Goal: Check status: Check status

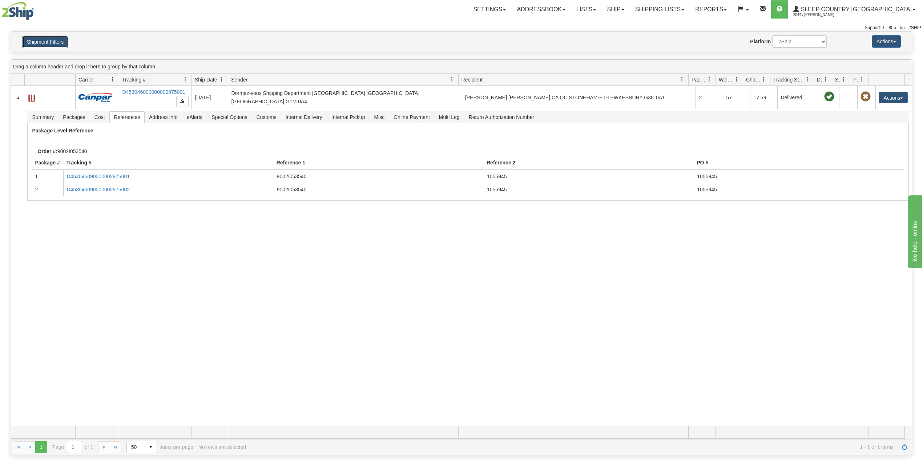
click at [58, 40] on button "Shipment Filters" at bounding box center [45, 42] width 46 height 12
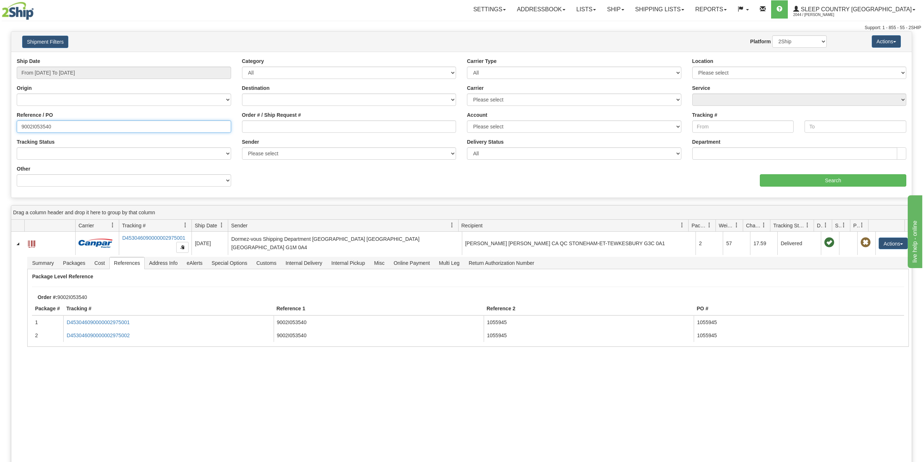
click at [42, 129] on input "9002I053540" at bounding box center [124, 126] width 214 height 12
paste input "0H946229"
click at [810, 188] on div "Ship Date From 08/07/2025 To 09/05/2025 Category All Inbound Outbound Carrier T…" at bounding box center [461, 124] width 901 height 134
click at [813, 182] on input "Search" at bounding box center [833, 180] width 146 height 12
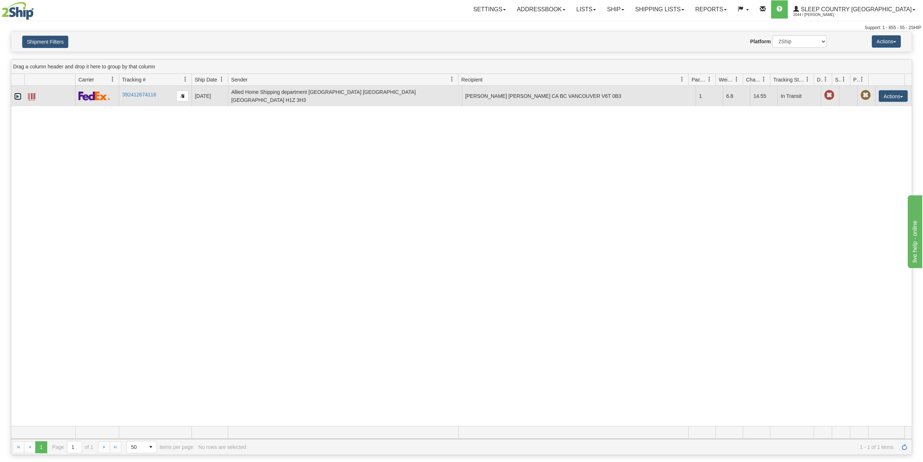
click at [17, 95] on link "Expand" at bounding box center [17, 96] width 7 height 7
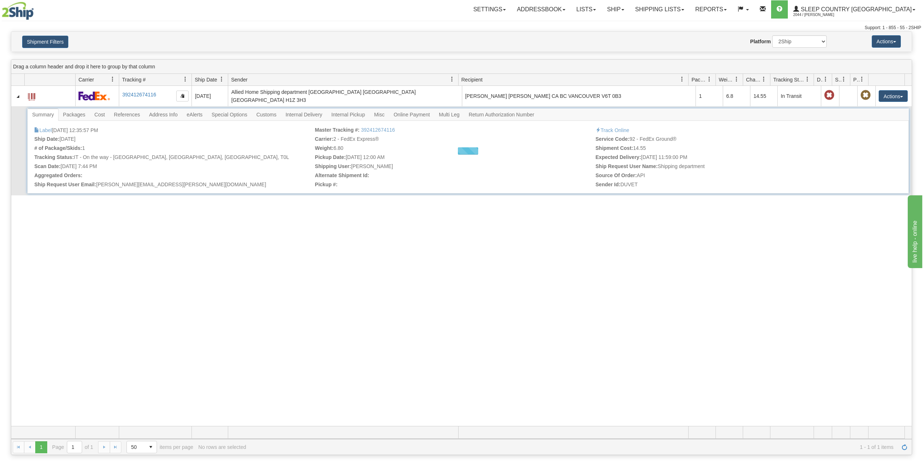
click at [269, 114] on div at bounding box center [467, 150] width 881 height 85
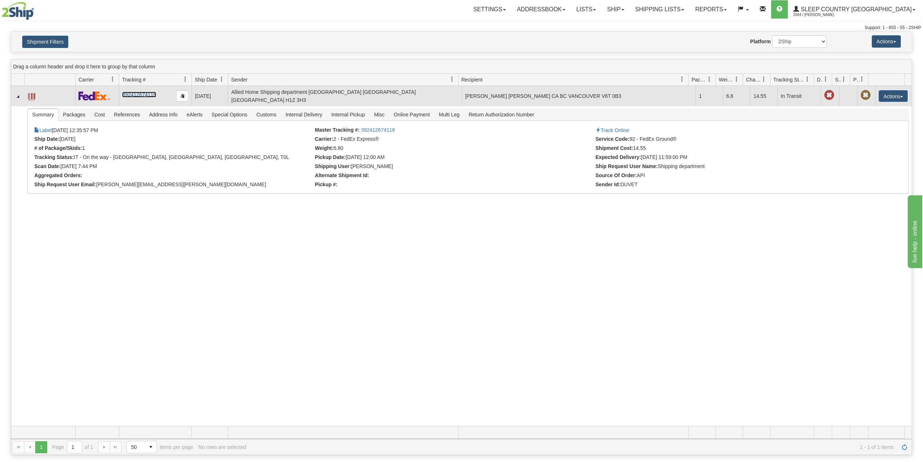
click at [143, 93] on link "392412674116" at bounding box center [139, 95] width 34 height 6
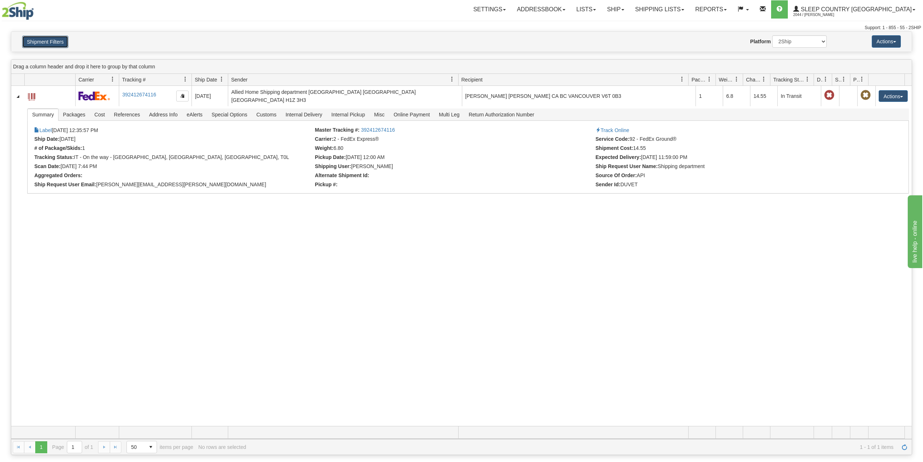
click at [35, 44] on button "Shipment Filters" at bounding box center [45, 42] width 46 height 12
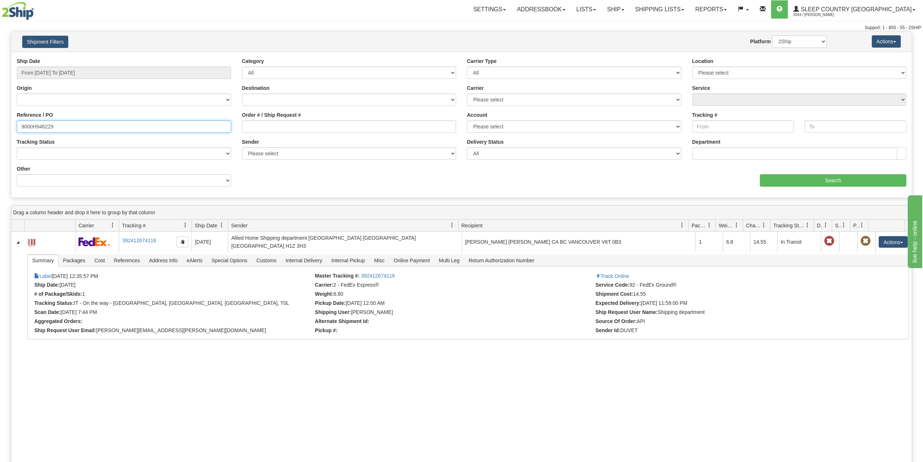
click at [38, 126] on input "9000H946229" at bounding box center [124, 126] width 214 height 12
paste input "I010215"
type input "9000I010215"
click at [835, 175] on input "Search" at bounding box center [833, 180] width 146 height 12
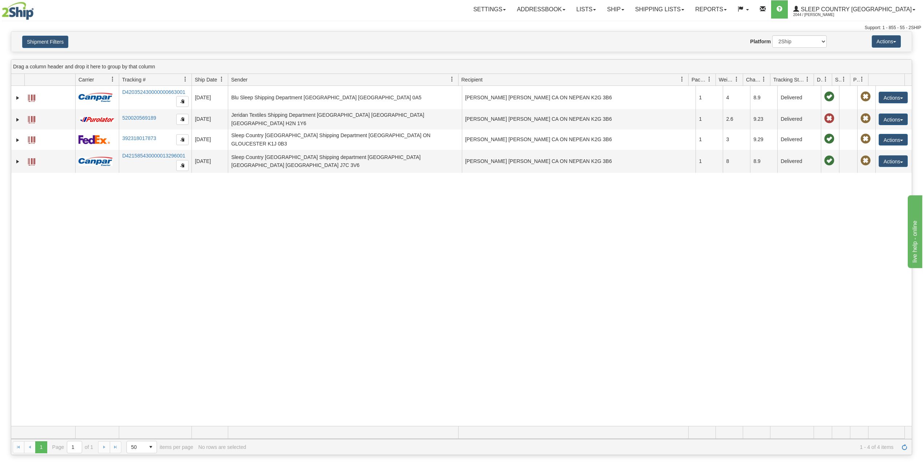
click at [324, 220] on div "31494392 2044 D420352430000000663001 08/22/2025 08/22/2025 11:52:07 AM Blu Slee…" at bounding box center [461, 256] width 901 height 340
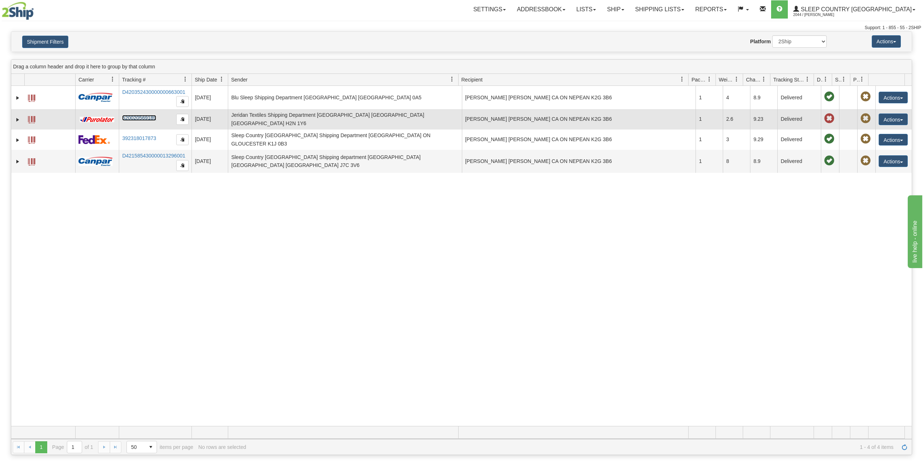
click at [138, 116] on link "520020569189" at bounding box center [139, 118] width 34 height 6
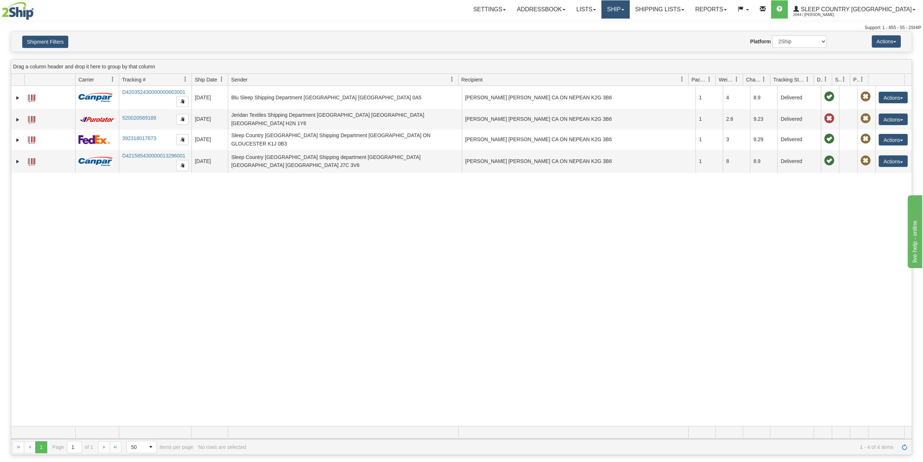
click at [630, 10] on link "Ship" at bounding box center [616, 9] width 28 height 18
click at [622, 33] on span "OnHold / Order Queue" at bounding box center [596, 35] width 51 height 6
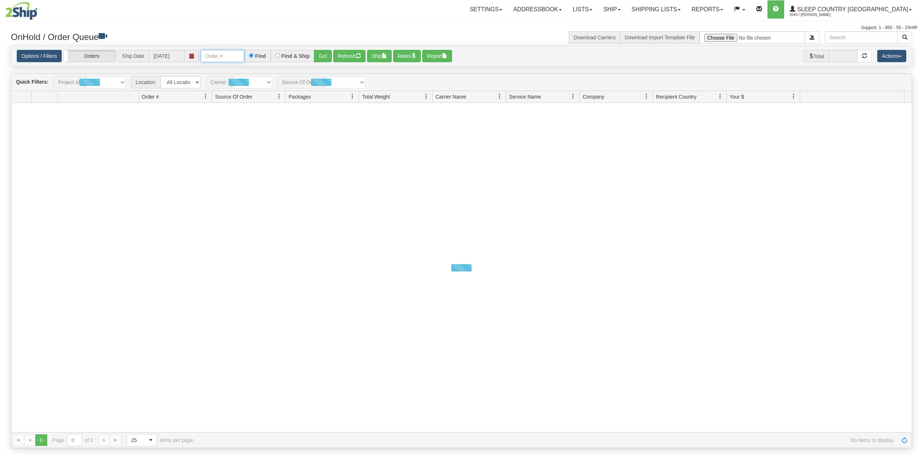
click at [217, 57] on input "text" at bounding box center [223, 56] width 44 height 12
paste input "9007I039952"
type input "9007I039952"
click at [325, 55] on button "Go!" at bounding box center [323, 56] width 18 height 12
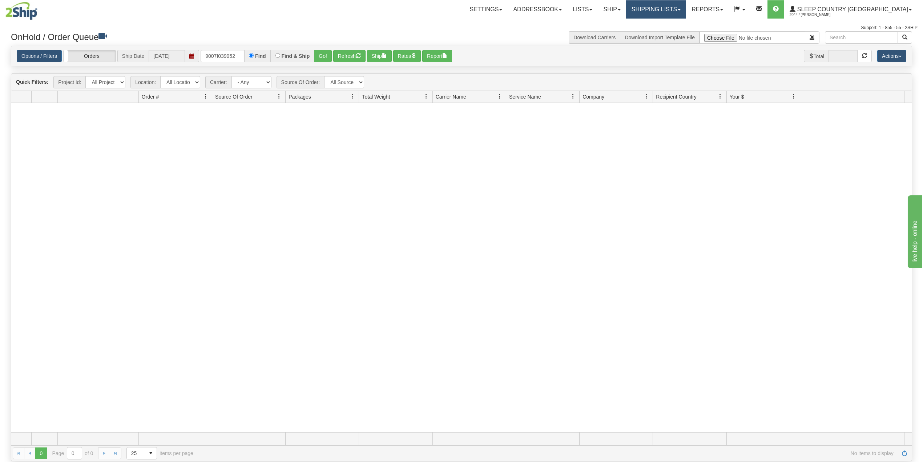
click at [678, 8] on link "Shipping lists" at bounding box center [656, 9] width 60 height 18
click at [665, 23] on span "Current Shipments" at bounding box center [643, 26] width 43 height 6
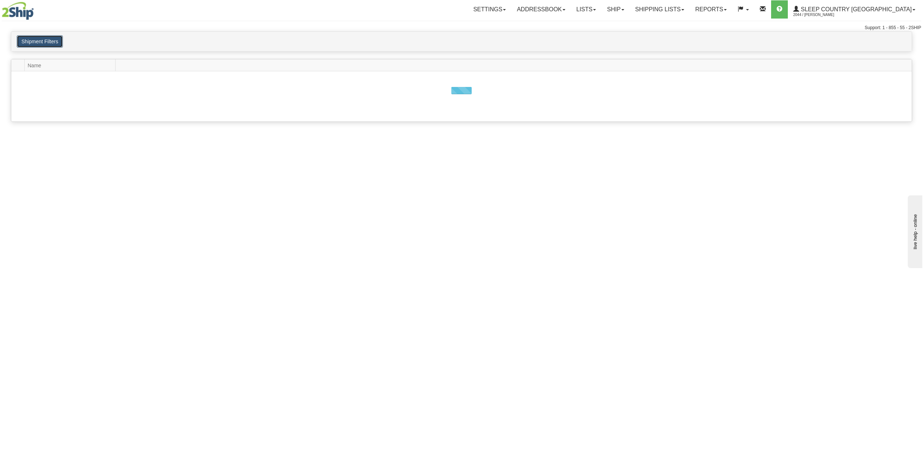
click at [52, 43] on button "Shipment Filters" at bounding box center [40, 41] width 46 height 12
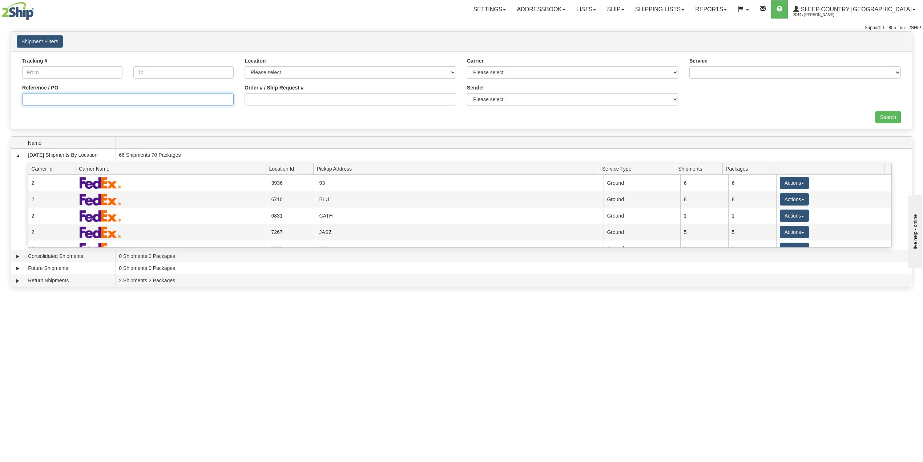
click at [64, 102] on input "Reference / PO" at bounding box center [128, 99] width 212 height 12
paste input "9007I039952"
type input "9007I039952"
drag, startPoint x: 884, startPoint y: 113, endPoint x: 873, endPoint y: 99, distance: 18.1
click at [883, 113] on input "Search" at bounding box center [888, 117] width 25 height 12
